Goal: Navigation & Orientation: Go to known website

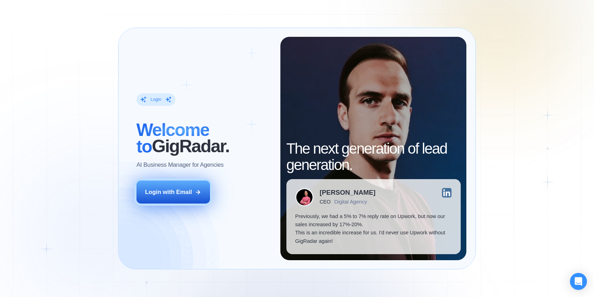
click at [181, 192] on div "Login with Email" at bounding box center [168, 192] width 47 height 8
